Goal: Task Accomplishment & Management: Manage account settings

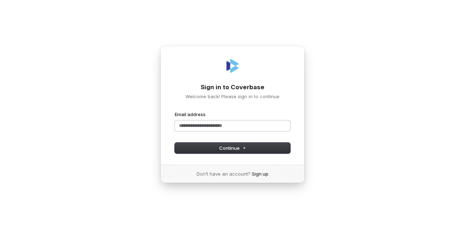
click at [201, 121] on input "Email address" at bounding box center [233, 126] width 116 height 11
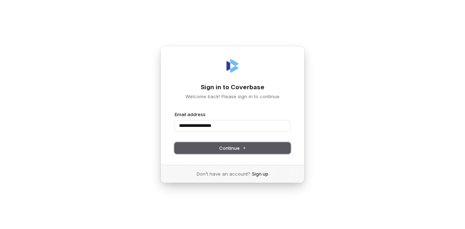
click at [216, 151] on button "Continue" at bounding box center [233, 148] width 116 height 11
type input "**********"
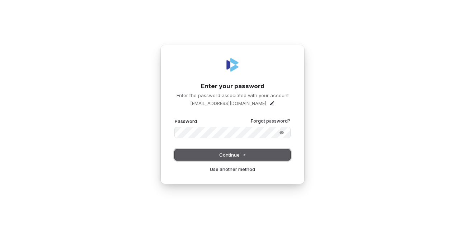
click at [250, 155] on button "Continue" at bounding box center [233, 155] width 116 height 11
